Goal: Task Accomplishment & Management: Complete application form

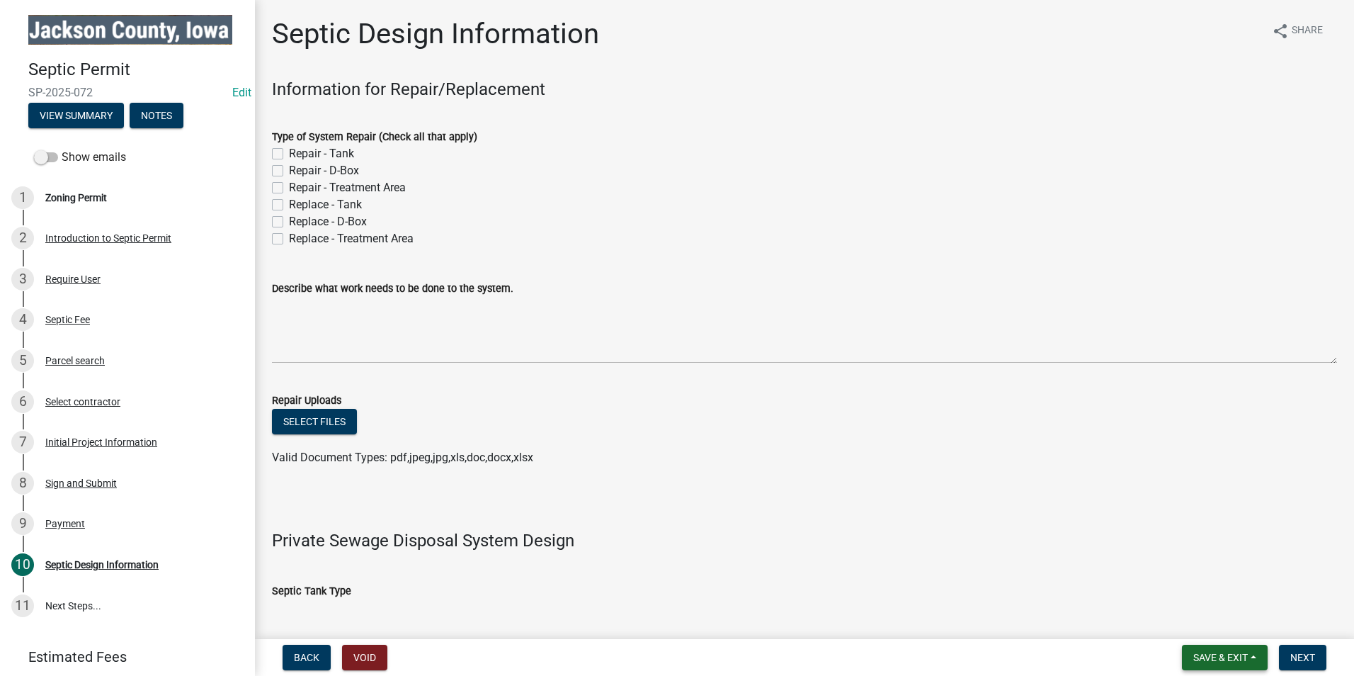
click at [1232, 657] on span "Save & Exit" at bounding box center [1220, 657] width 55 height 11
click at [1220, 625] on button "Save & Exit" at bounding box center [1211, 620] width 113 height 34
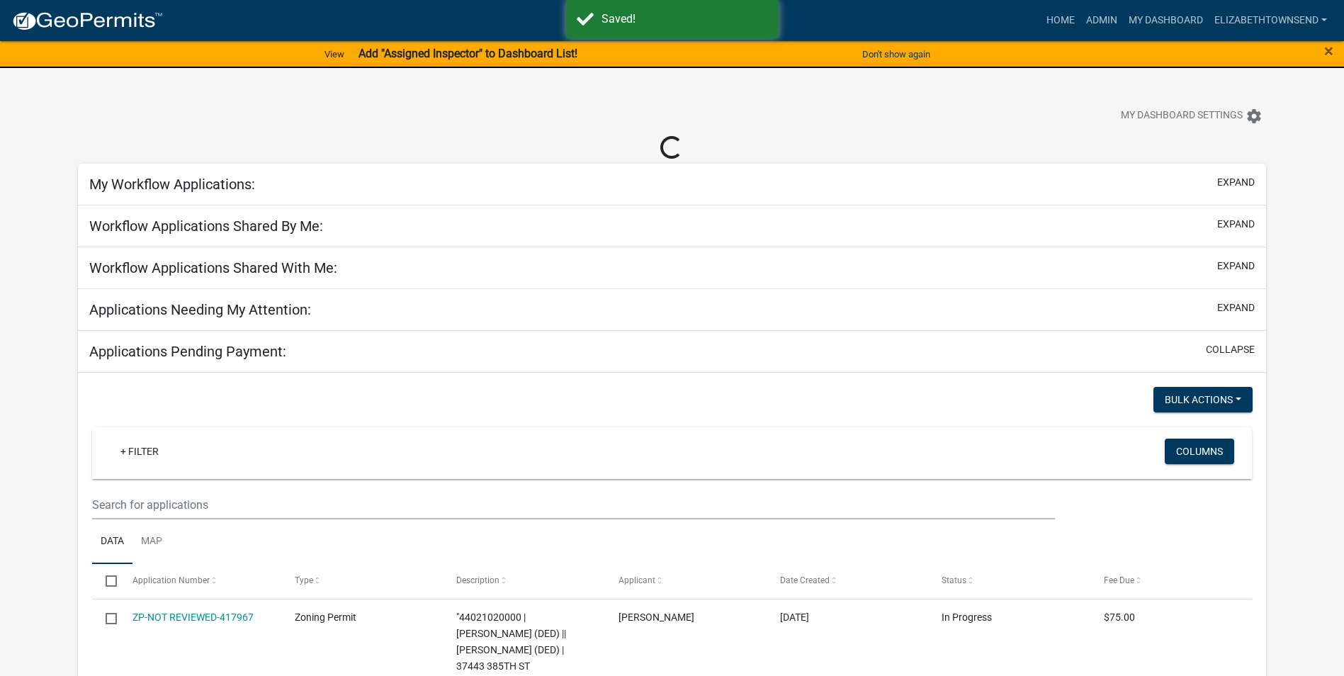
select select "3: 100"
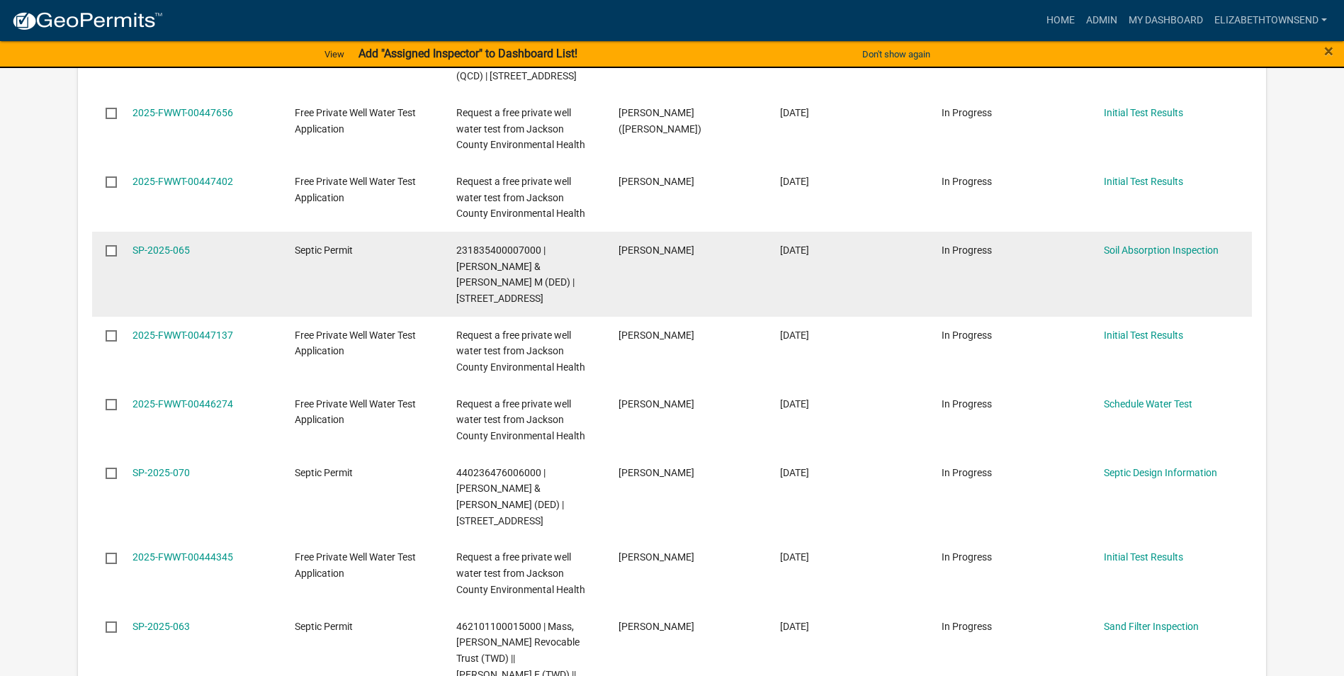
scroll to position [2479, 0]
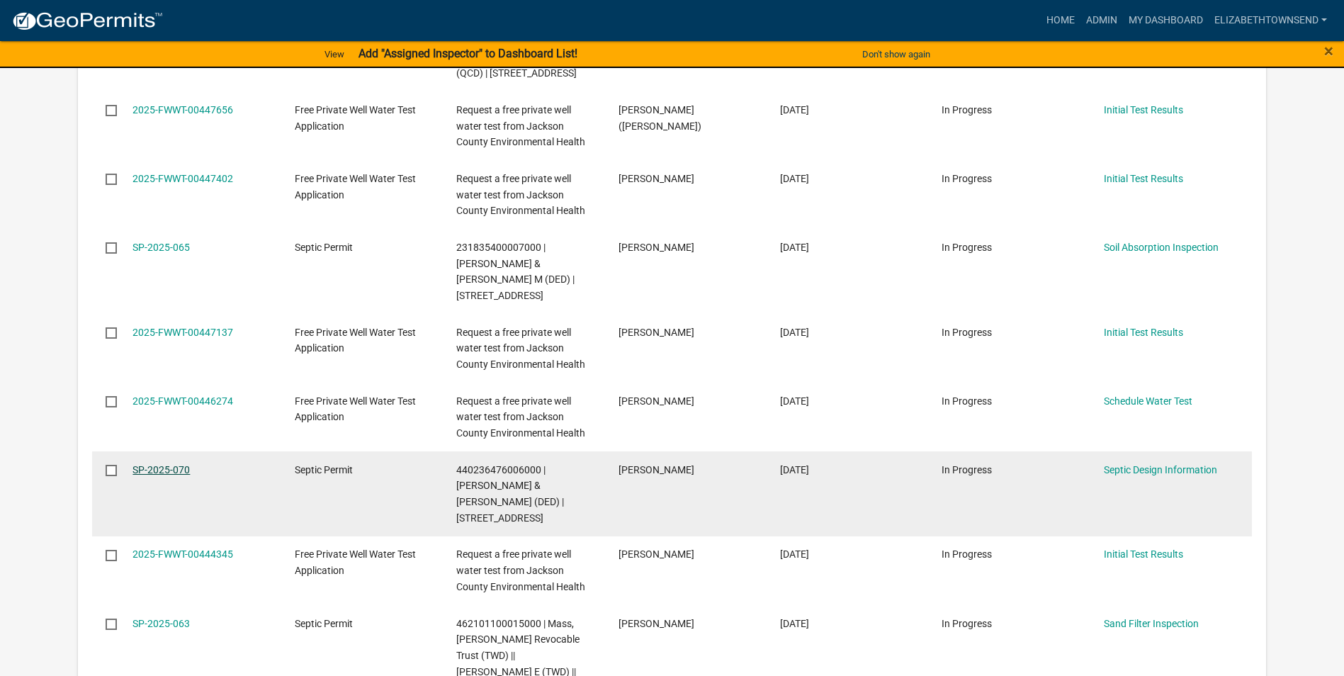
click at [160, 464] on link "SP-2025-070" at bounding box center [160, 469] width 57 height 11
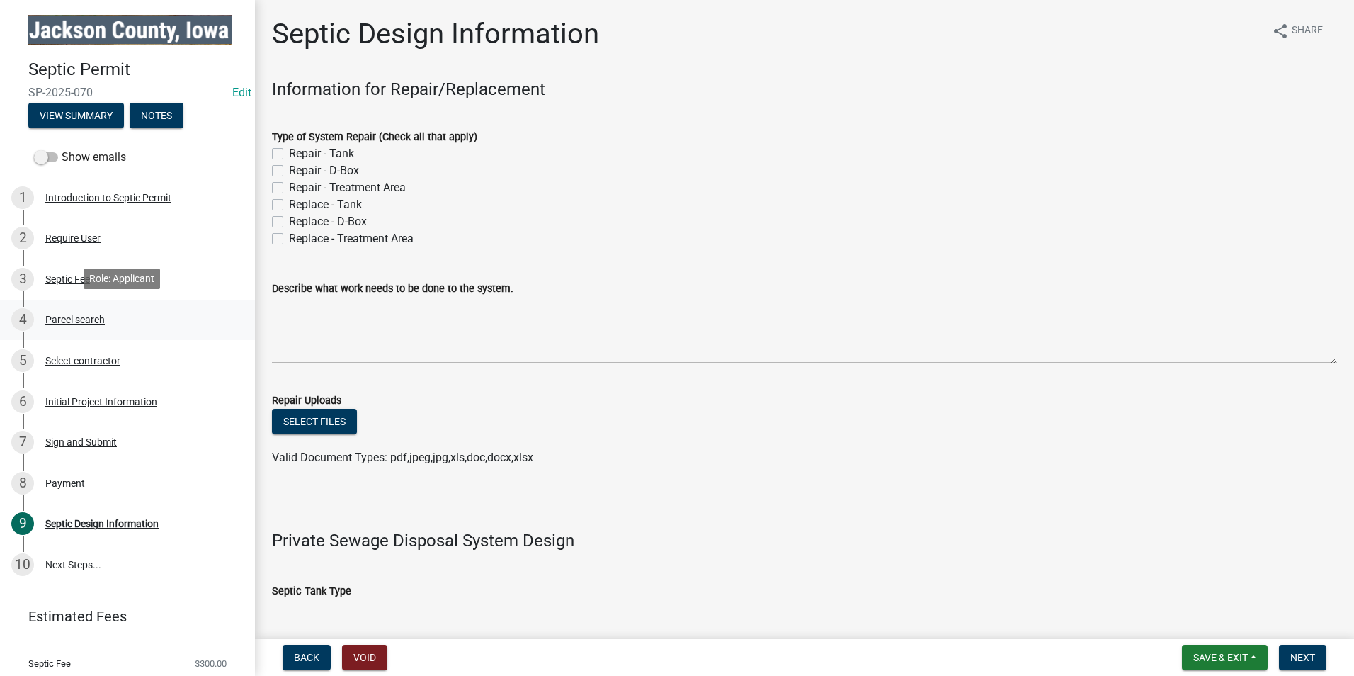
click at [88, 314] on div "Parcel search" at bounding box center [74, 319] width 59 height 10
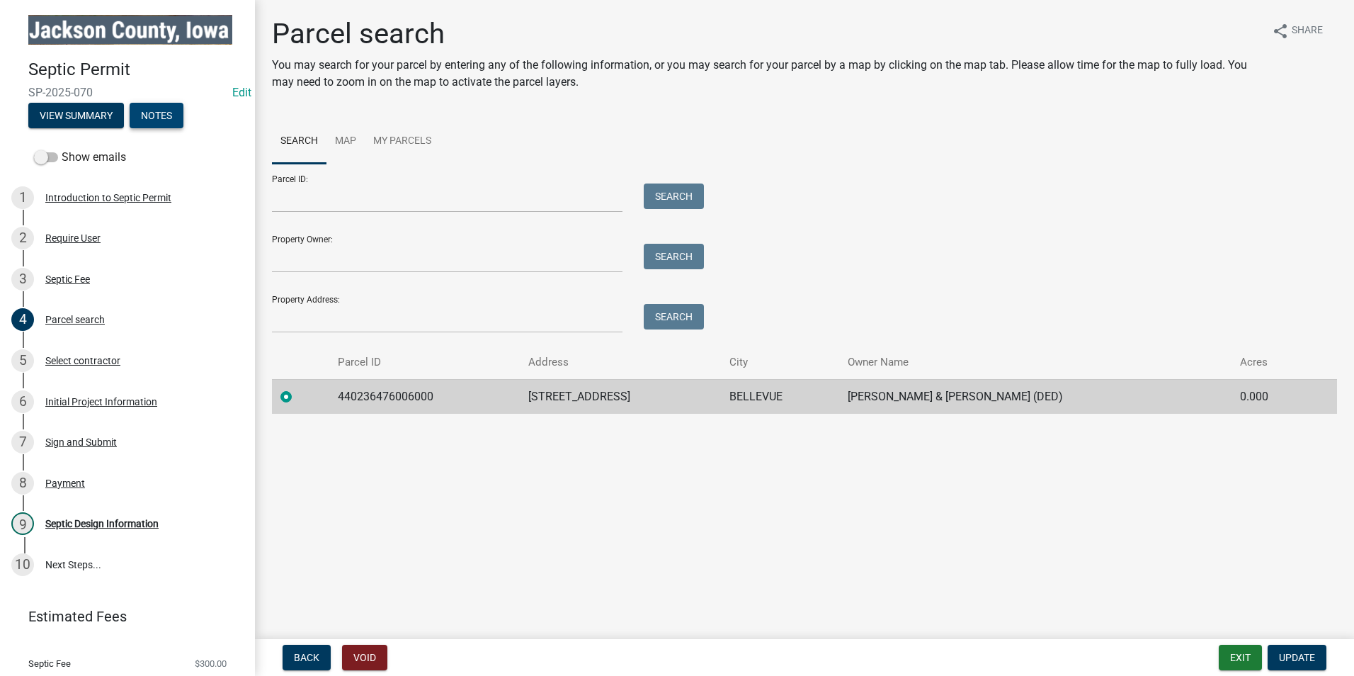
click at [149, 111] on button "Notes" at bounding box center [157, 115] width 54 height 25
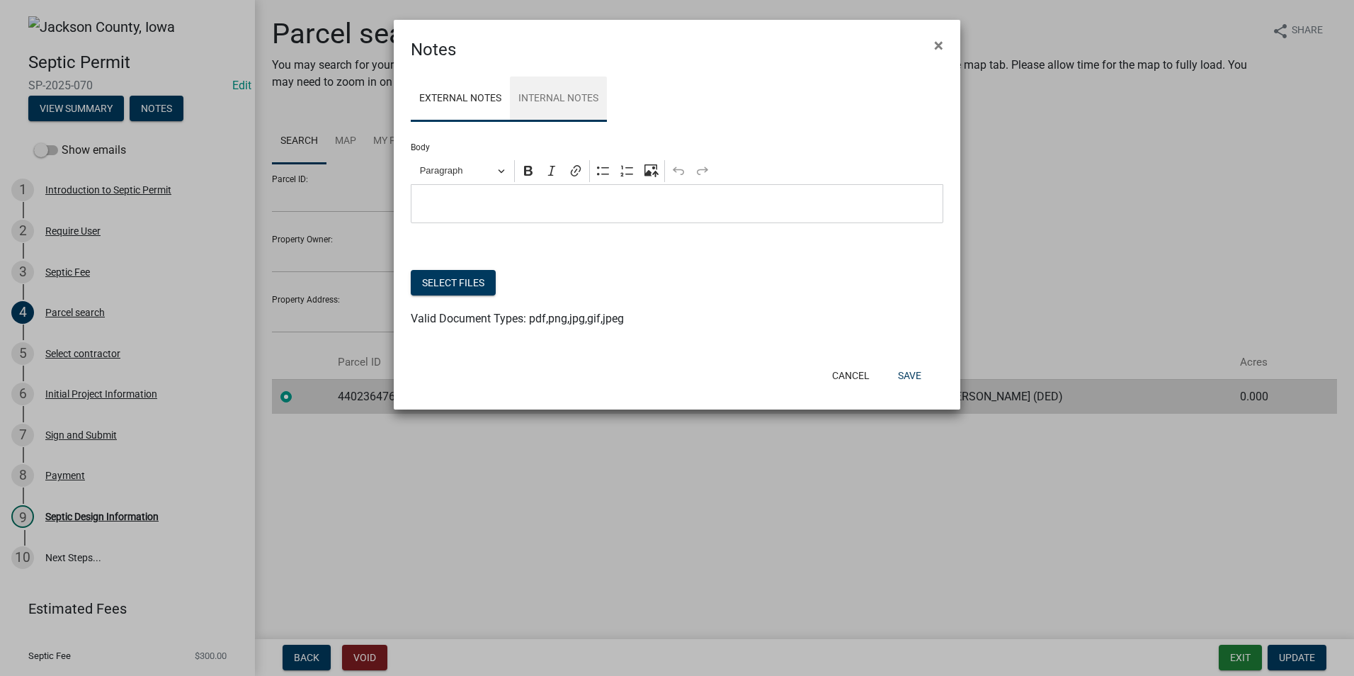
click at [543, 97] on link "Internal Notes" at bounding box center [558, 98] width 97 height 45
click at [474, 208] on p "Editor editing area: main. Press Alt+0 for help." at bounding box center [678, 203] width 518 height 17
click at [908, 372] on button "Save" at bounding box center [910, 375] width 46 height 25
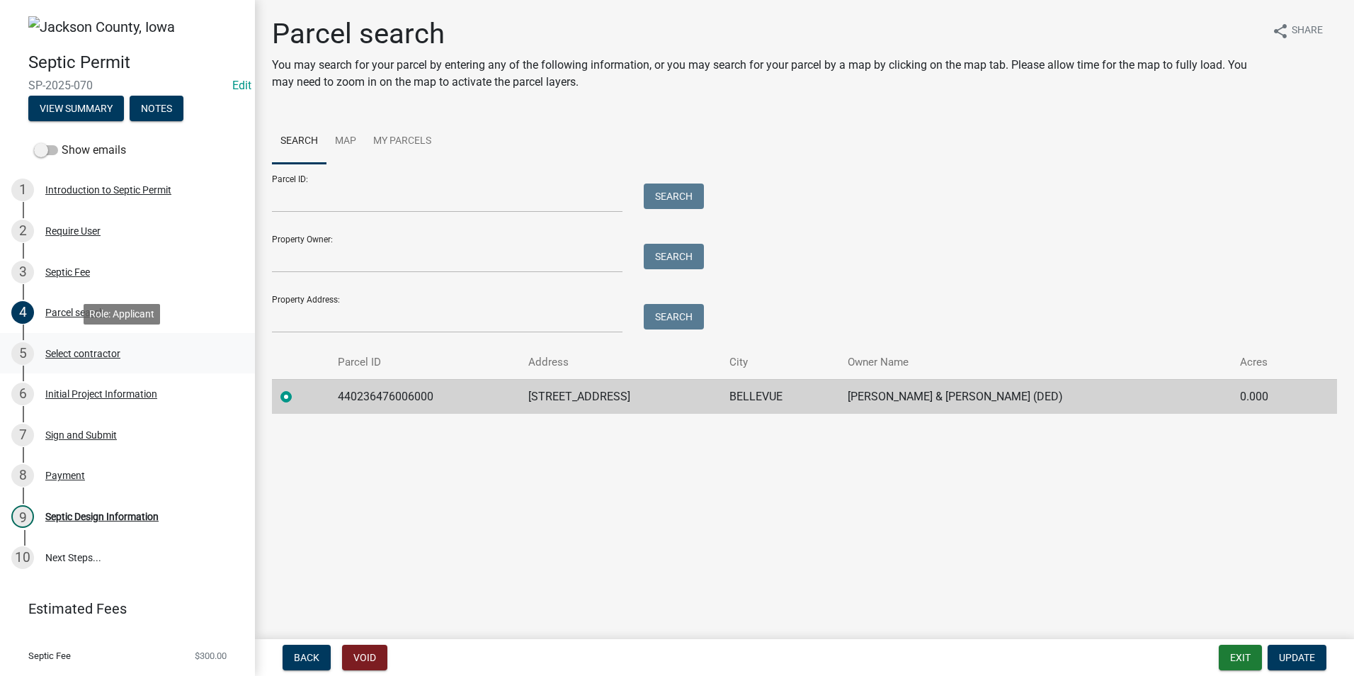
click at [109, 354] on div "Select contractor" at bounding box center [82, 353] width 75 height 10
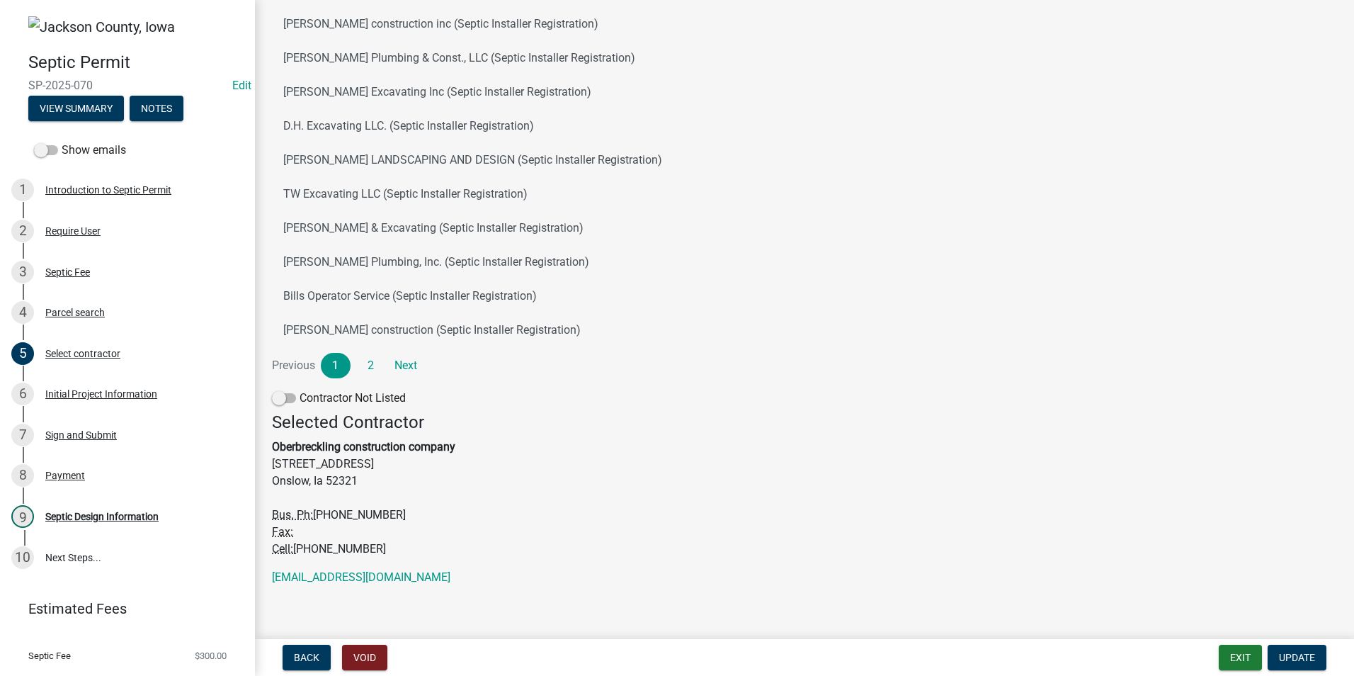
scroll to position [203, 0]
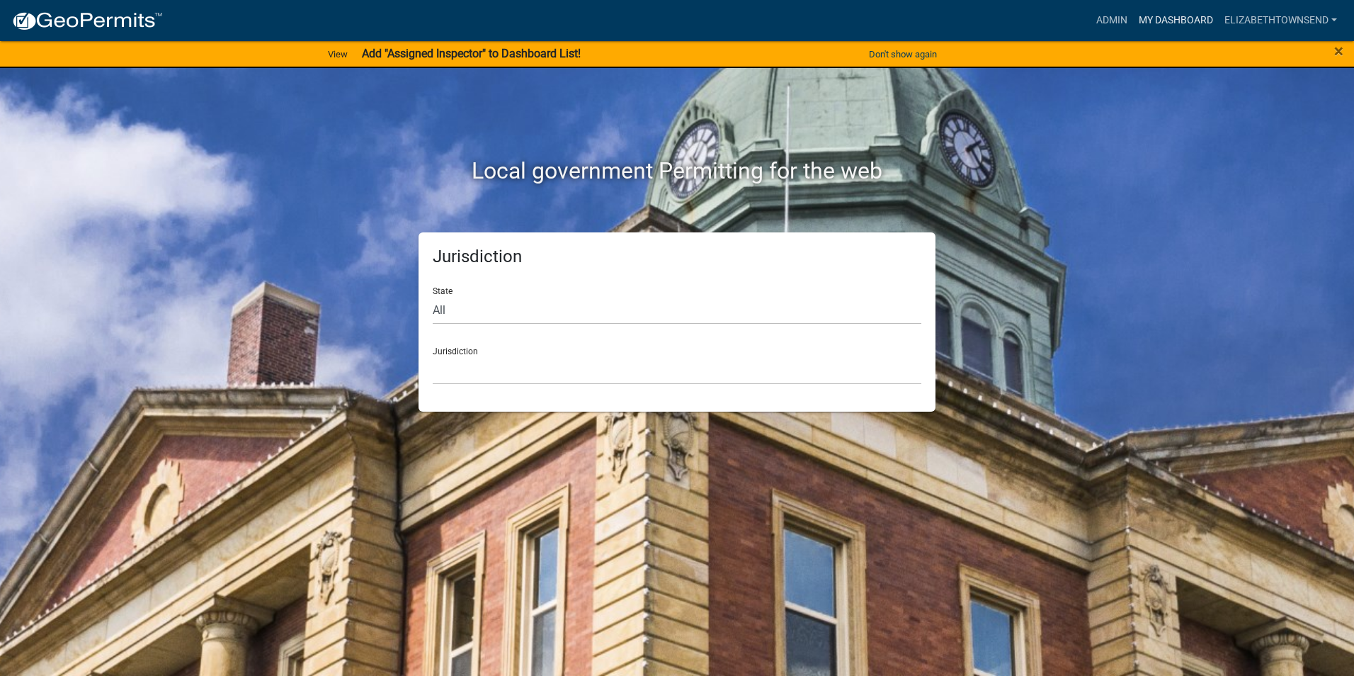
click at [1172, 23] on link "My Dashboard" at bounding box center [1176, 20] width 86 height 27
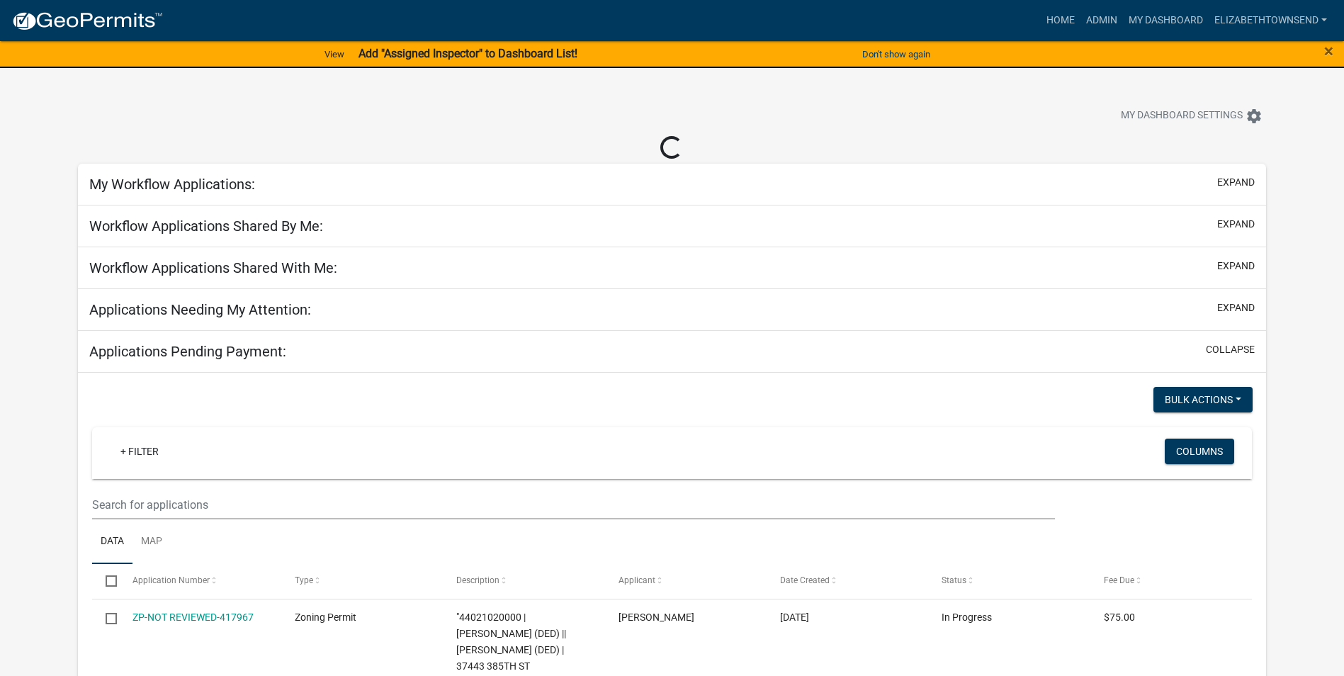
select select "3: 100"
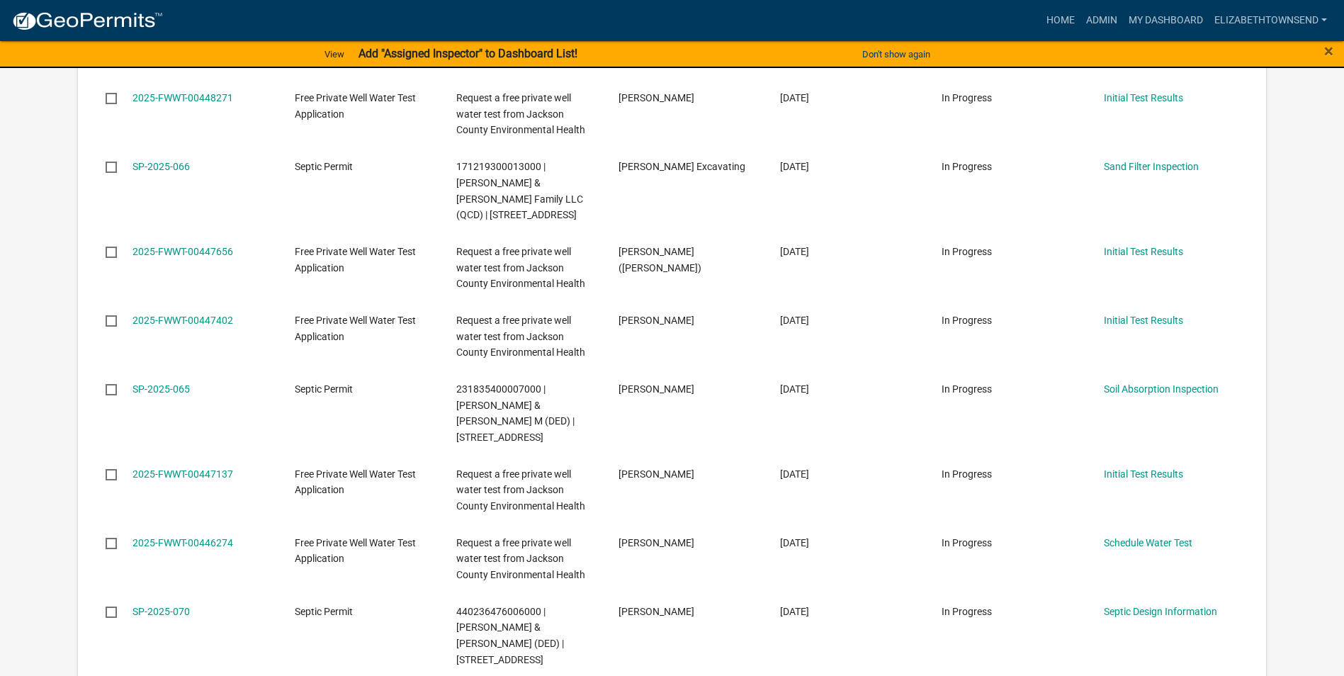
scroll to position [2550, 0]
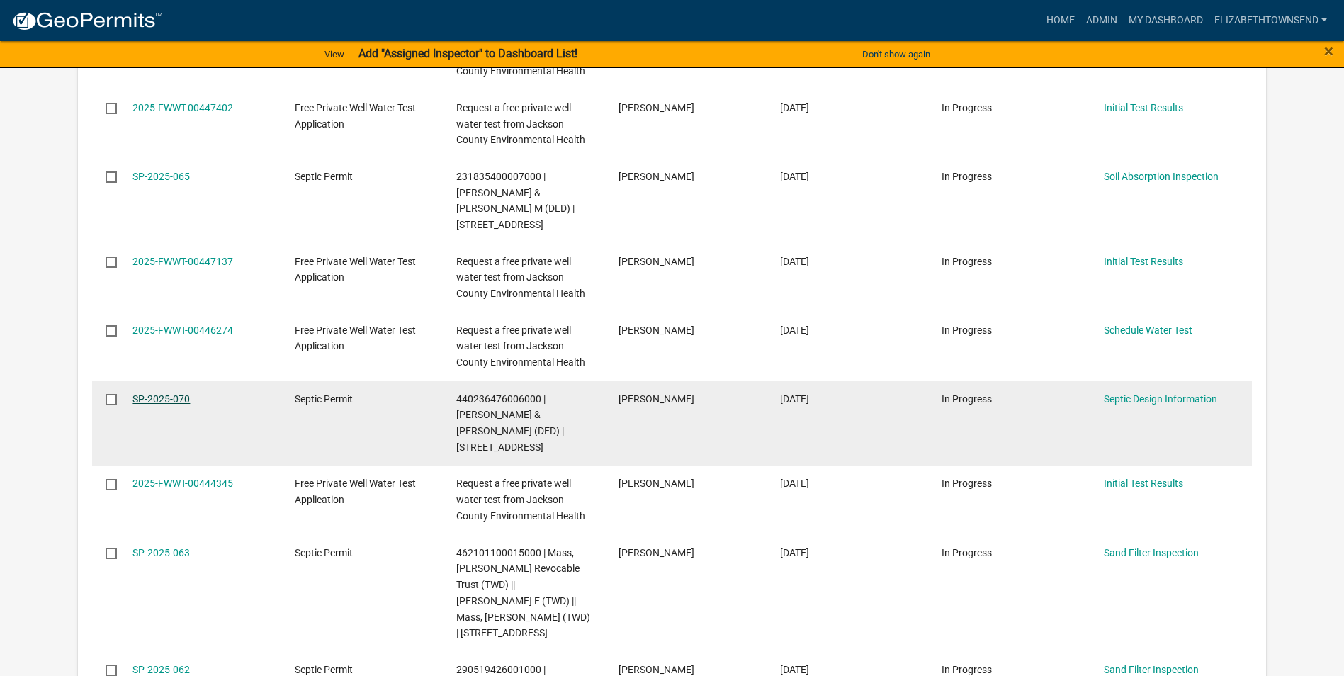
click at [185, 393] on link "SP-2025-070" at bounding box center [160, 398] width 57 height 11
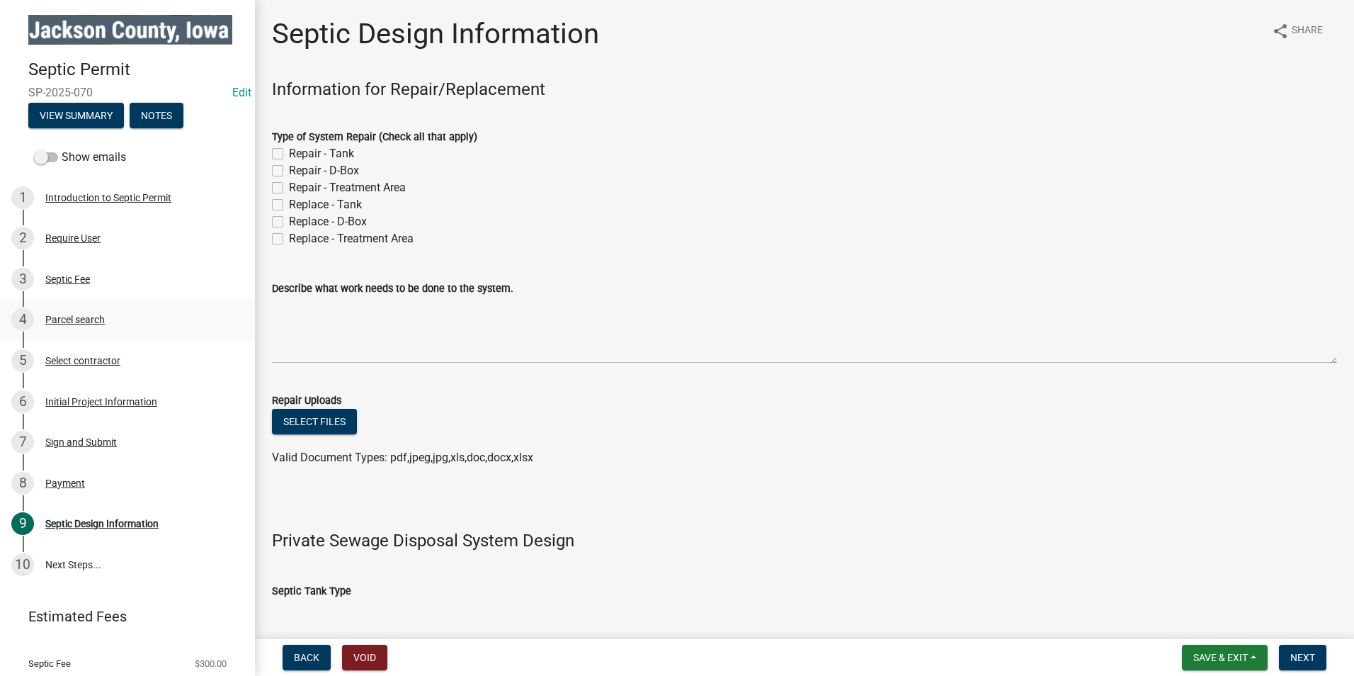
click at [95, 316] on div "Parcel search" at bounding box center [74, 319] width 59 height 10
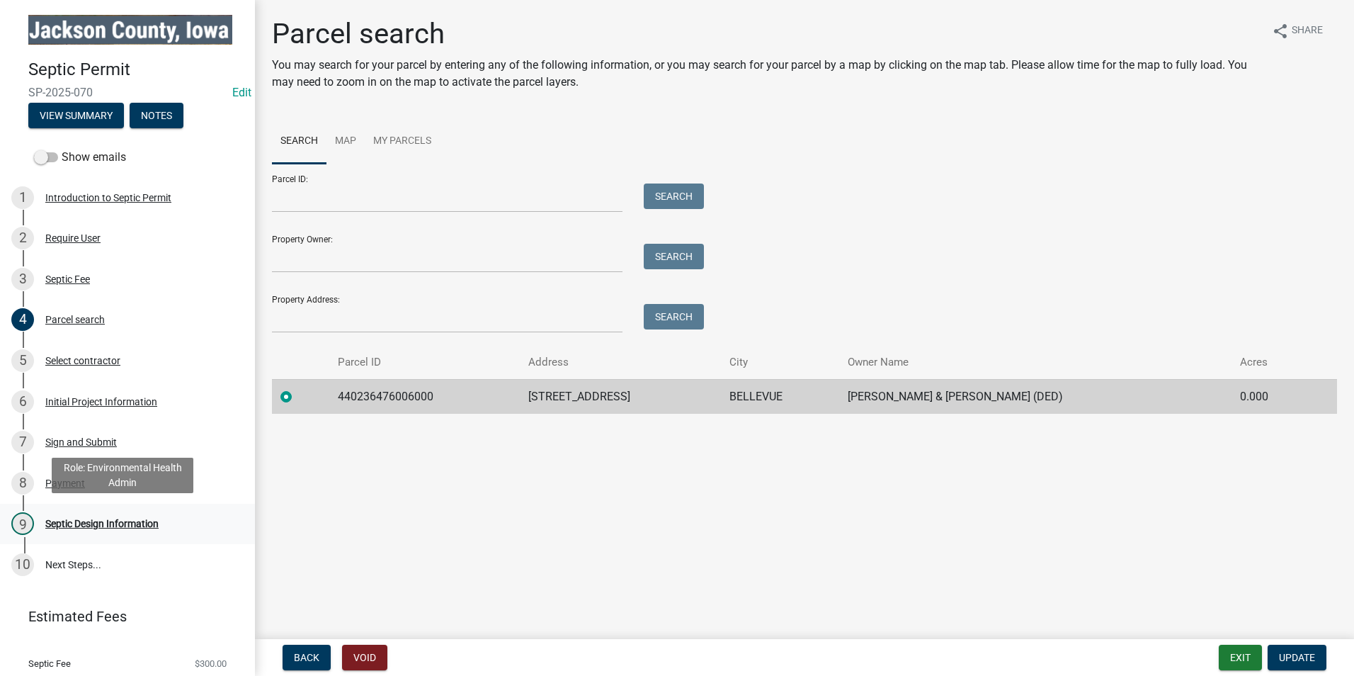
click at [95, 524] on div "Septic Design Information" at bounding box center [101, 523] width 113 height 10
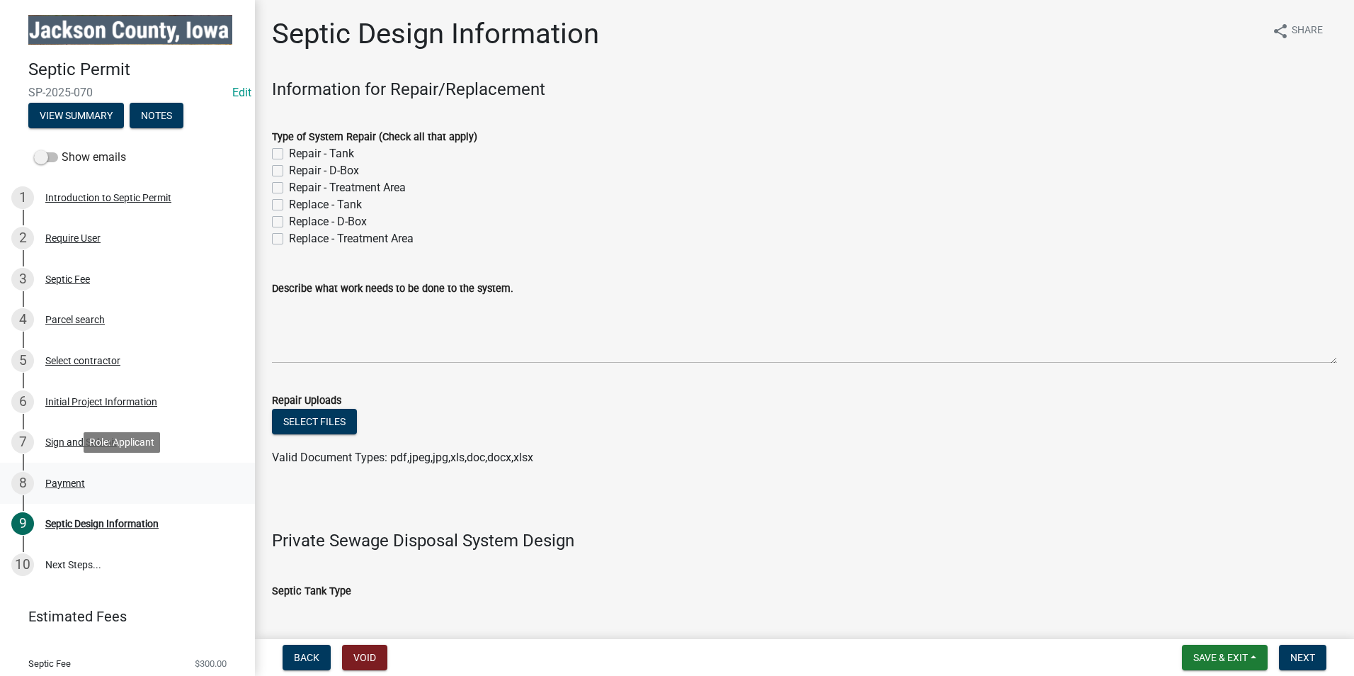
click at [63, 478] on div "Payment" at bounding box center [65, 483] width 40 height 10
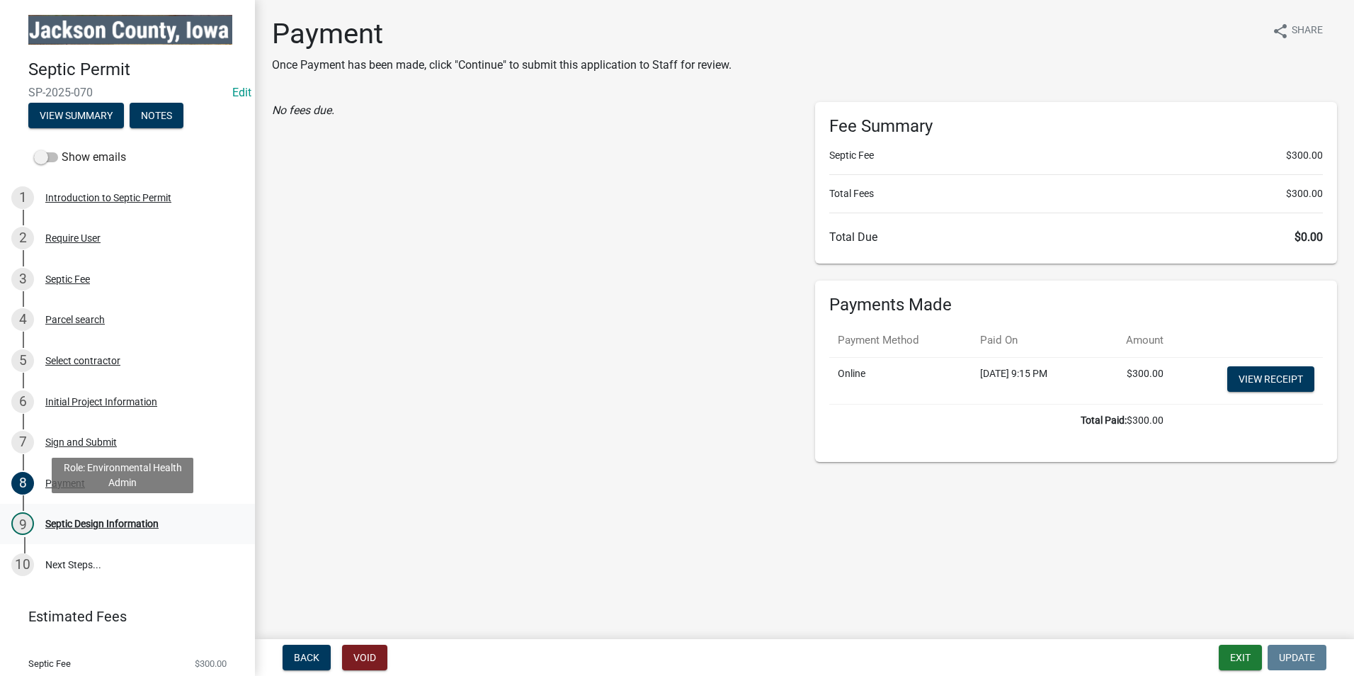
click at [93, 521] on div "Septic Design Information" at bounding box center [101, 523] width 113 height 10
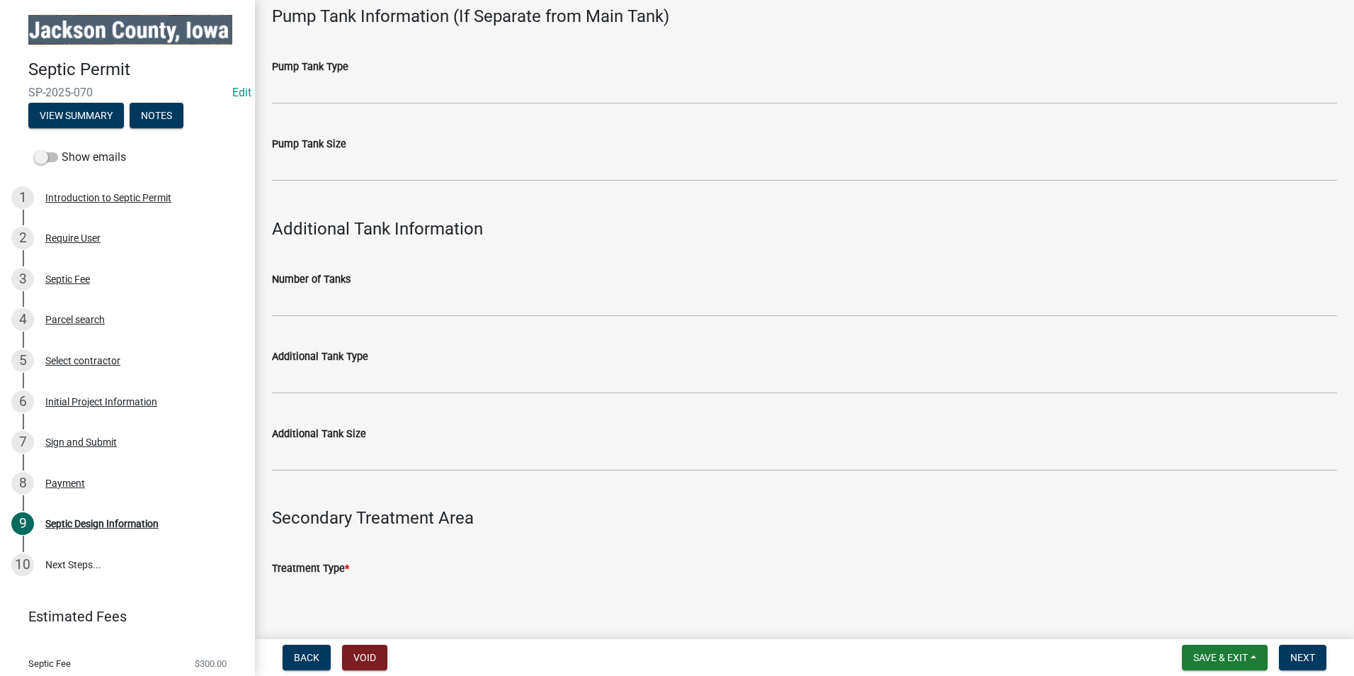
scroll to position [1204, 0]
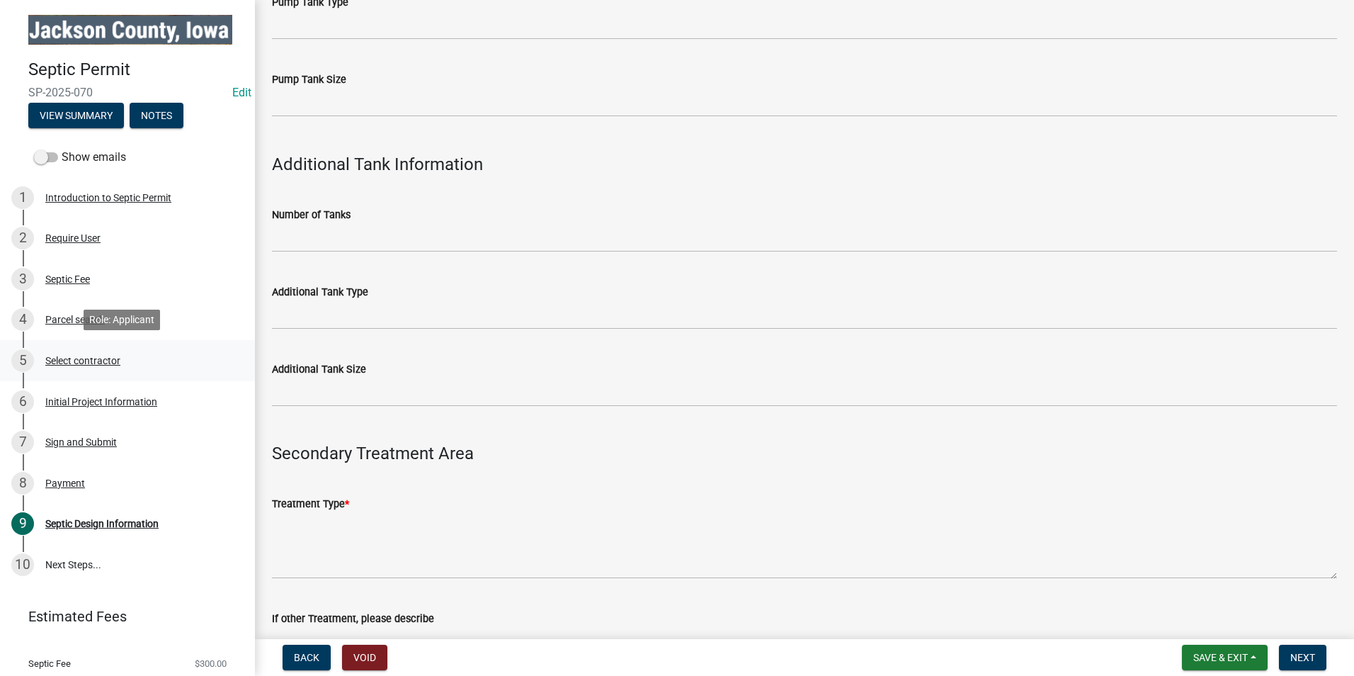
click at [110, 357] on div "Select contractor" at bounding box center [82, 361] width 75 height 10
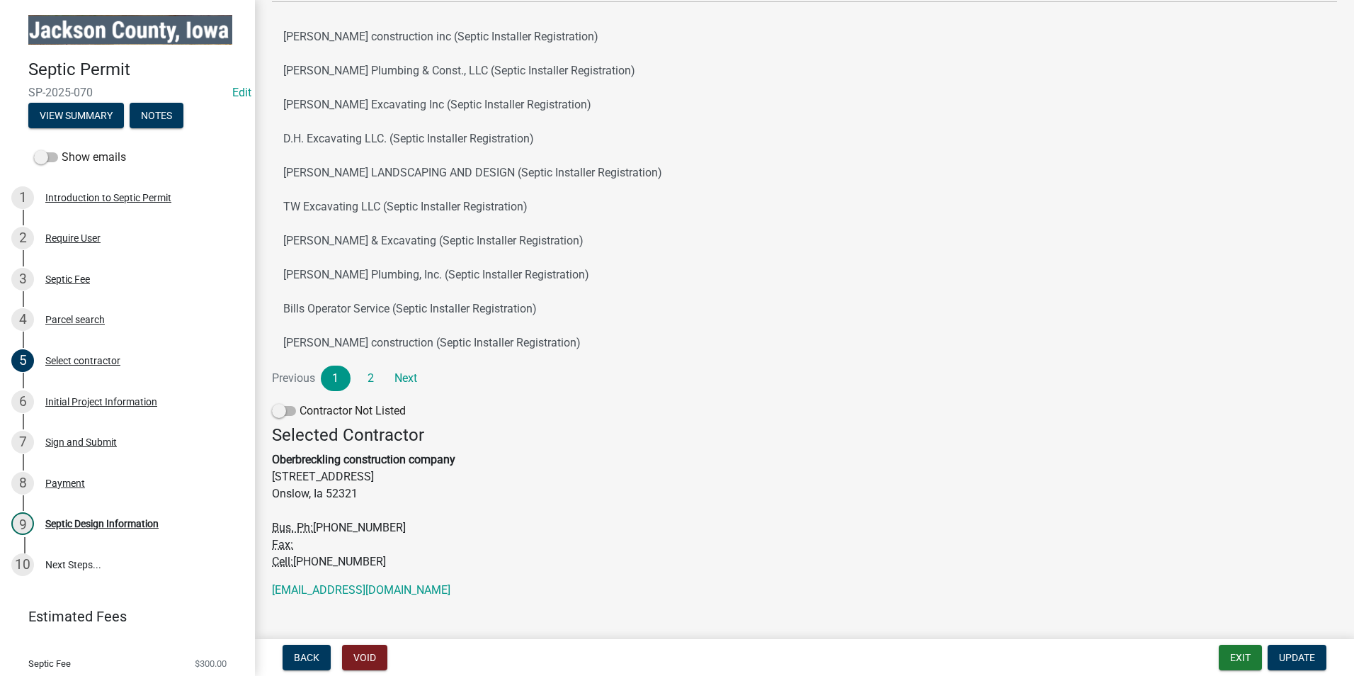
scroll to position [203, 0]
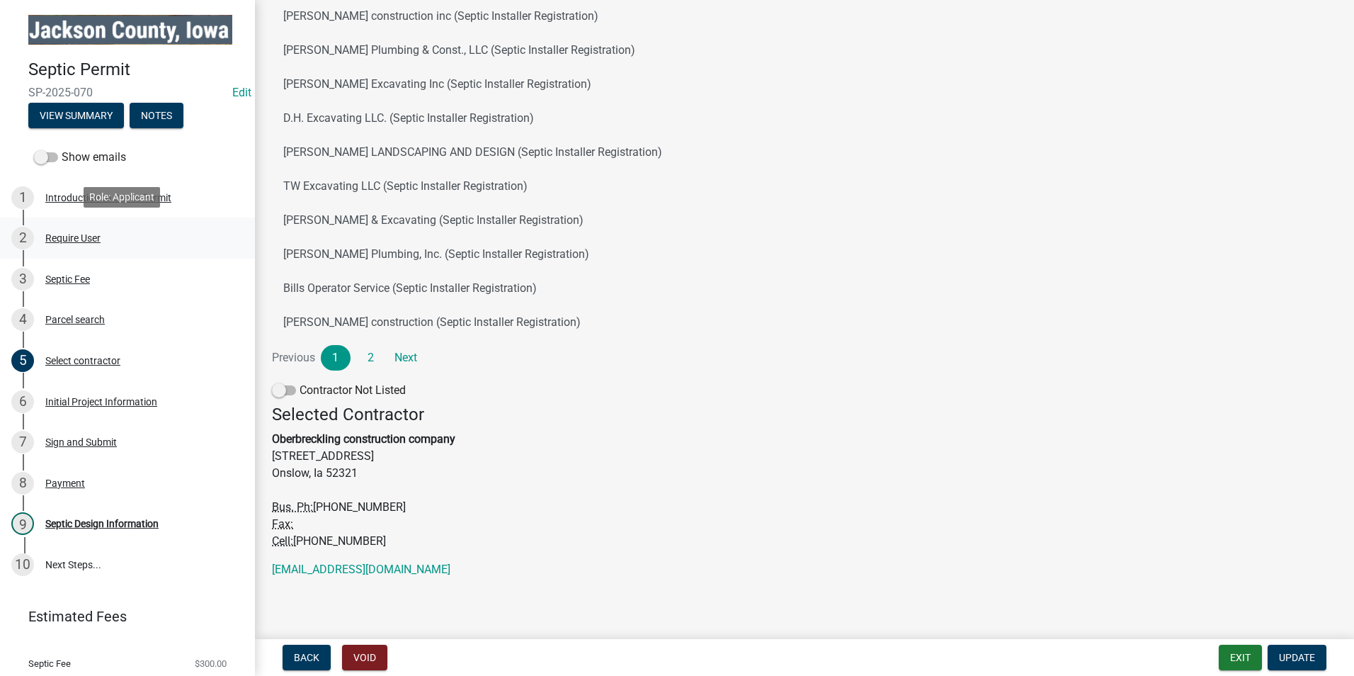
click at [73, 242] on div "2 Require User" at bounding box center [121, 238] width 221 height 23
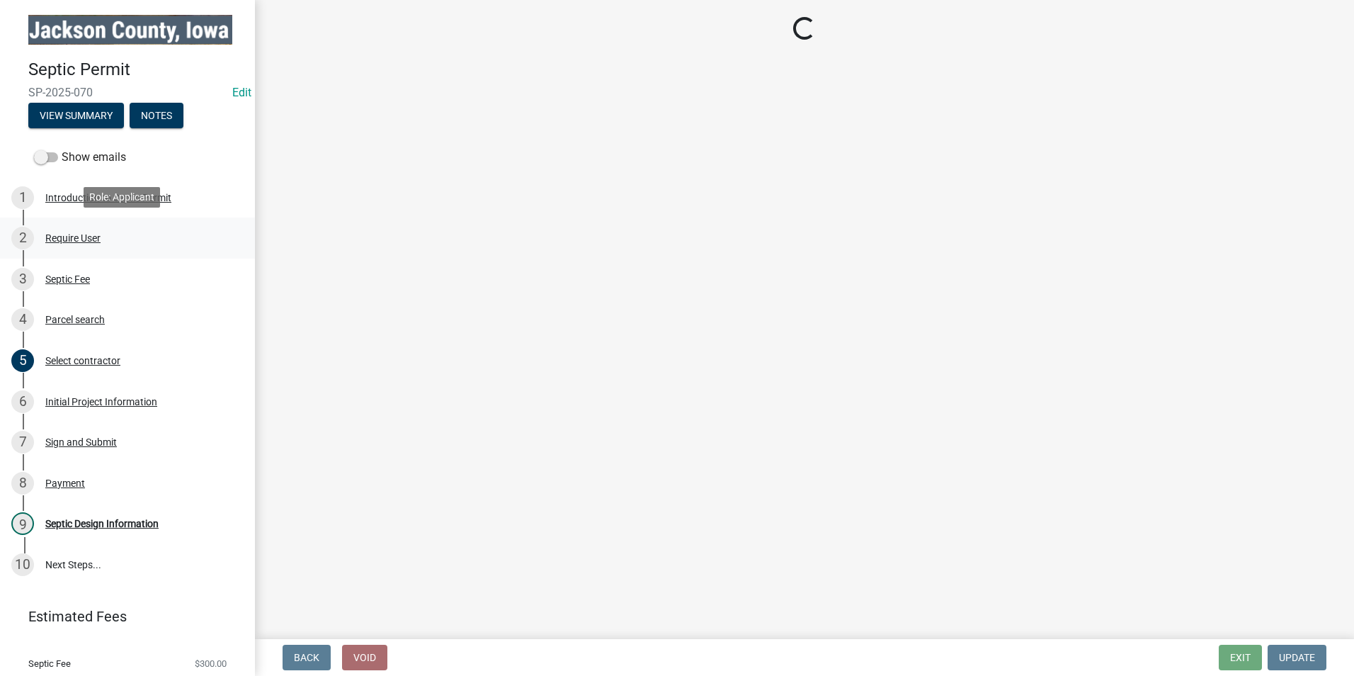
scroll to position [0, 0]
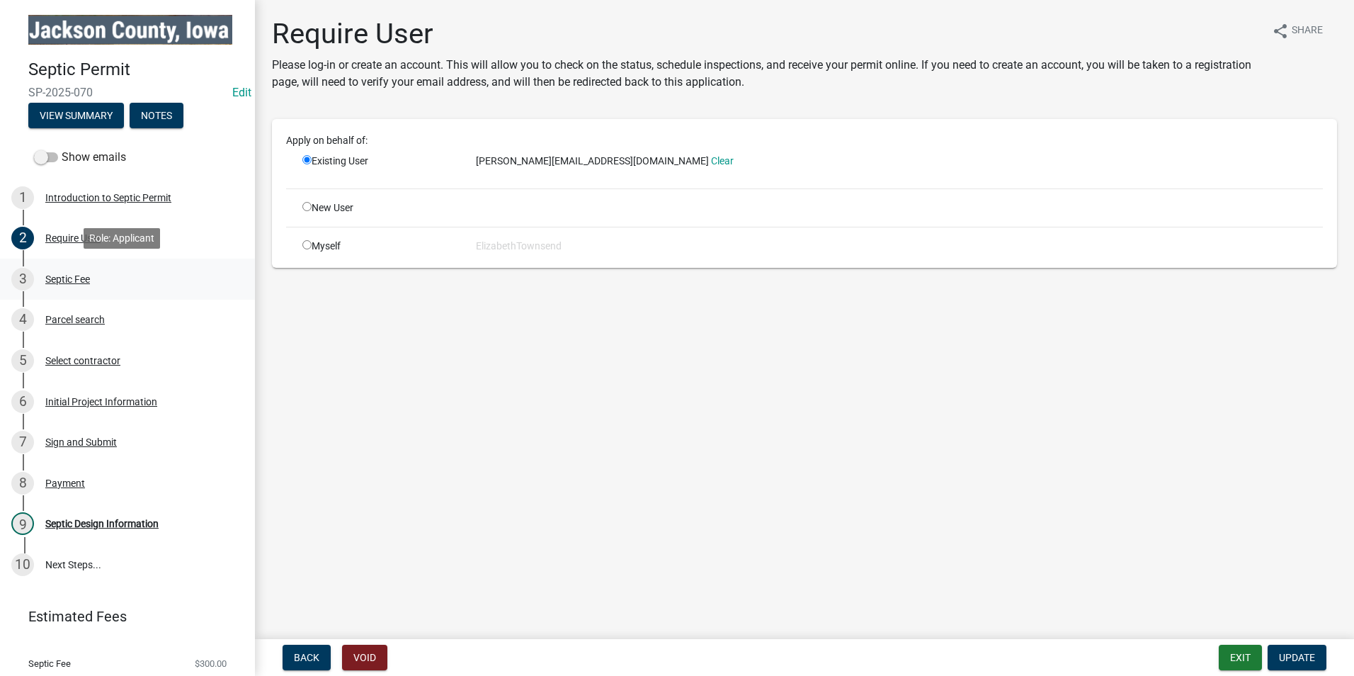
click at [71, 274] on div "Septic Fee" at bounding box center [67, 279] width 45 height 10
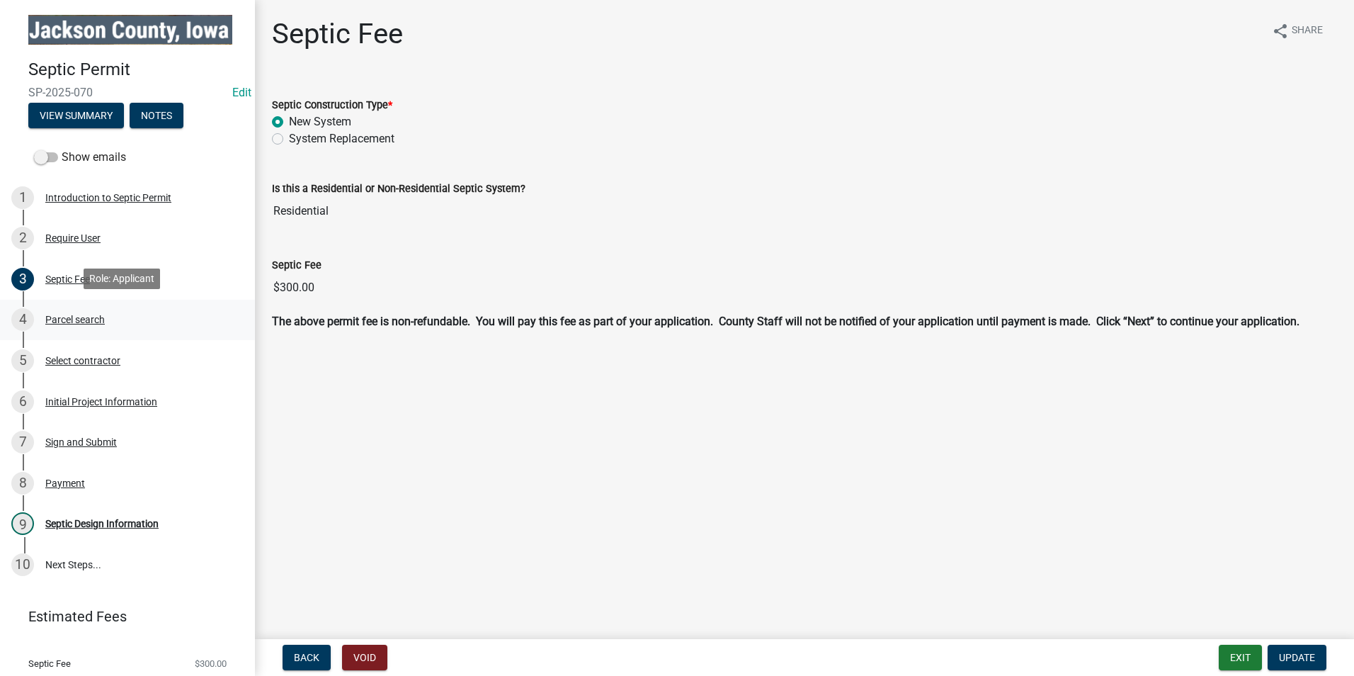
click at [89, 314] on div "Parcel search" at bounding box center [74, 319] width 59 height 10
